Goal: Use online tool/utility: Utilize a website feature to perform a specific function

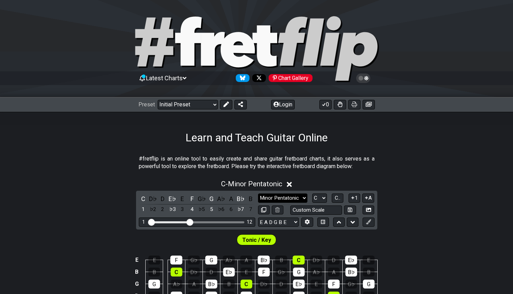
click at [299, 197] on select "Minor Pentatonic Click to edit Minor Pentatonic Major Pentatonic Minor Blues Ma…" at bounding box center [282, 197] width 49 height 9
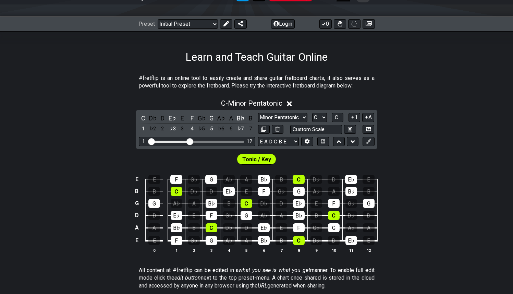
scroll to position [109, 0]
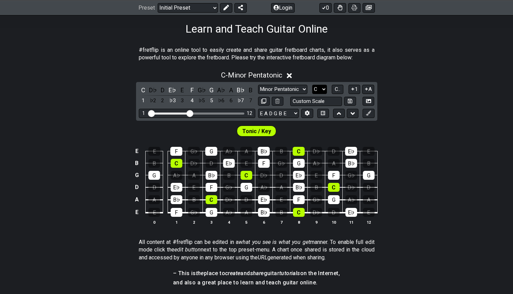
click at [323, 88] on select "A♭ A A♯ B♭ B C C♯ D♭ D D♯ E♭ E F F♯ G♭ G G♯" at bounding box center [319, 89] width 15 height 9
select select "E"
click at [312, 85] on select "A♭ A A♯ B♭ B C C♯ D♭ D D♯ E♭ E F F♯ G♭ G G♯" at bounding box center [319, 89] width 15 height 9
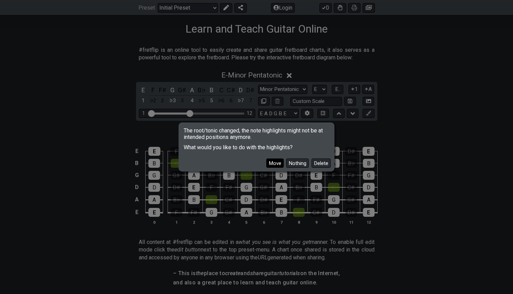
click at [279, 163] on button "Move" at bounding box center [275, 162] width 17 height 9
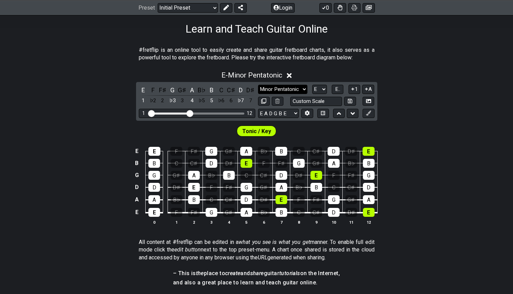
click at [302, 92] on select "Minor Pentatonic Click to edit Minor Pentatonic Major Pentatonic Minor Blues Ma…" at bounding box center [282, 89] width 49 height 9
select select "Mixolydian"
click at [258, 85] on select "Minor Pentatonic Click to edit Minor Pentatonic Major Pentatonic Minor Blues Ma…" at bounding box center [282, 89] width 49 height 9
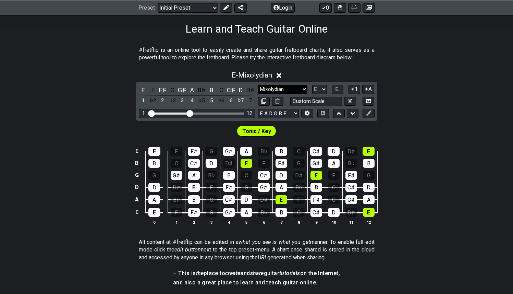
click at [298, 89] on select "Minor Pentatonic Click to edit Minor Pentatonic Major Pentatonic Minor Blues Ma…" at bounding box center [282, 89] width 49 height 9
click at [321, 88] on select "A♭ A A♯ B♭ B C C♯ D♭ D D♯ E♭ E F F♯ G♭ G G♯" at bounding box center [319, 89] width 15 height 9
select select "G"
click at [312, 85] on select "A♭ A A♯ B♭ B C C♯ D♭ D D♯ E♭ E F F♯ G♭ G G♯" at bounding box center [319, 89] width 15 height 9
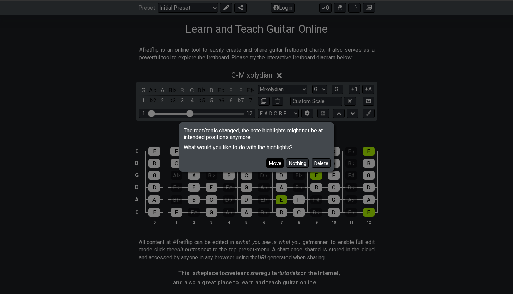
click at [276, 163] on button "Move" at bounding box center [275, 162] width 17 height 9
